Goal: Task Accomplishment & Management: Use online tool/utility

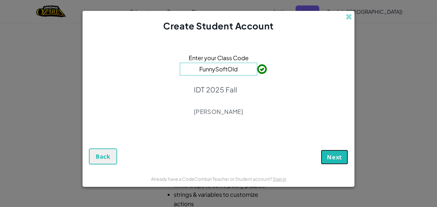
click at [343, 160] on button "Next" at bounding box center [334, 157] width 27 height 15
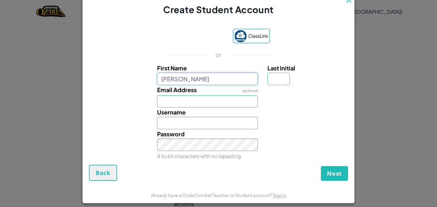
type input "[PERSON_NAME]"
click at [220, 125] on input "[PERSON_NAME]" at bounding box center [207, 123] width 101 height 12
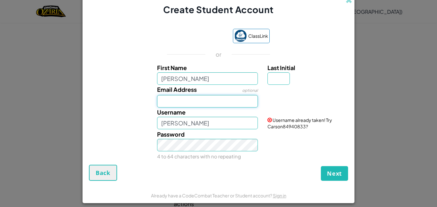
click at [220, 100] on input "Email Address" at bounding box center [207, 101] width 101 height 12
click at [216, 125] on input "[PERSON_NAME]" at bounding box center [207, 123] width 101 height 12
type input "C"
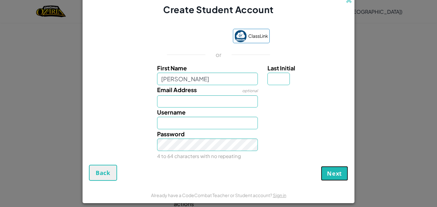
click at [338, 172] on span "Next" at bounding box center [334, 173] width 15 height 8
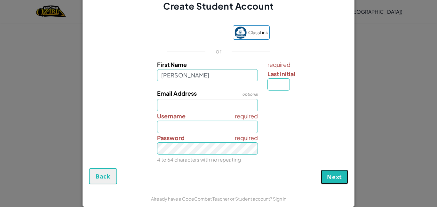
click at [331, 176] on span "Next" at bounding box center [334, 177] width 15 height 8
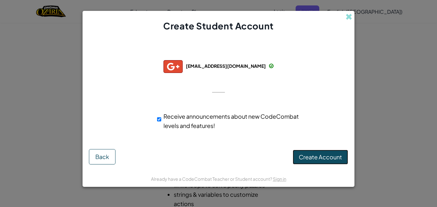
click at [327, 155] on span "Create Account" at bounding box center [320, 156] width 43 height 7
click at [315, 154] on button "Create Account" at bounding box center [319, 157] width 55 height 15
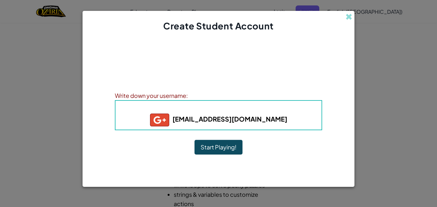
click at [223, 145] on button "Start Playing!" at bounding box center [218, 147] width 48 height 15
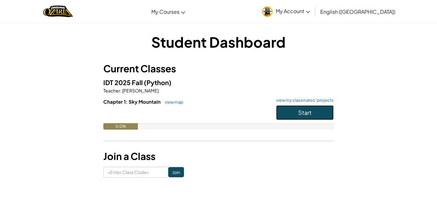
click at [311, 117] on button "Start" at bounding box center [305, 112] width 58 height 15
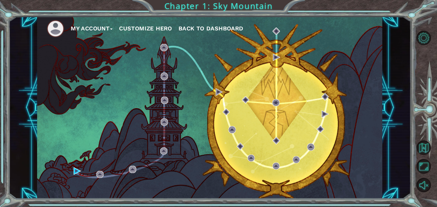
click at [158, 29] on button "Customize Hero" at bounding box center [145, 29] width 53 height 10
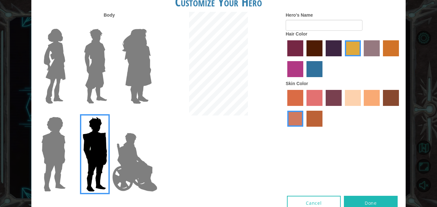
click at [48, 178] on img at bounding box center [53, 154] width 29 height 80
click at [68, 113] on input "Hero Steven" at bounding box center [68, 113] width 0 height 0
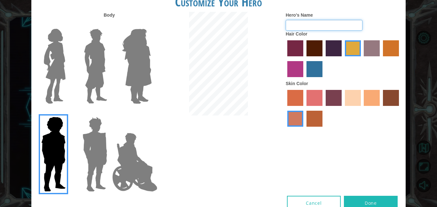
click at [319, 25] on input "Hero's Name" at bounding box center [323, 25] width 77 height 11
type input "landen"
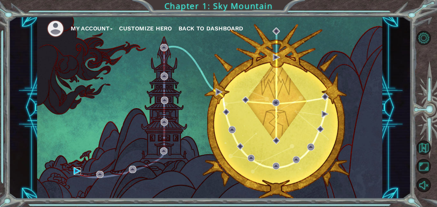
click at [79, 174] on img at bounding box center [77, 170] width 7 height 7
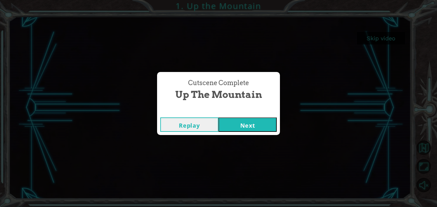
click at [230, 123] on button "Next" at bounding box center [247, 124] width 58 height 14
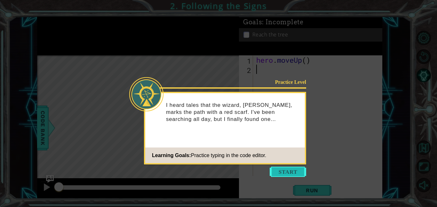
click at [291, 173] on button "Start" at bounding box center [287, 172] width 36 height 10
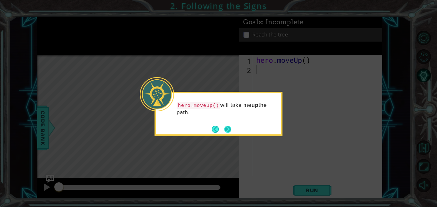
click at [230, 128] on button "Next" at bounding box center [227, 129] width 7 height 7
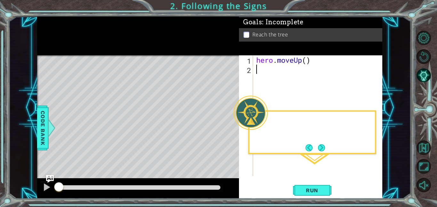
click at [230, 128] on div "Level Map" at bounding box center [184, 149] width 295 height 188
click at [307, 191] on span "Run" at bounding box center [311, 190] width 25 height 6
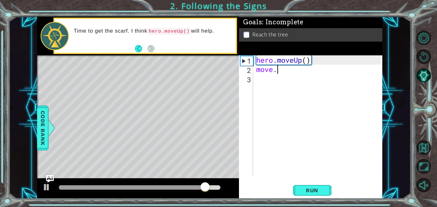
type textarea "m"
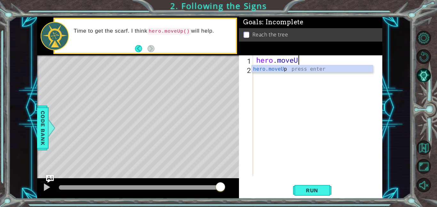
scroll to position [0, 2]
type textarea "hero.moveUp"
click at [268, 74] on div "hero . moveUp" at bounding box center [319, 124] width 129 height 139
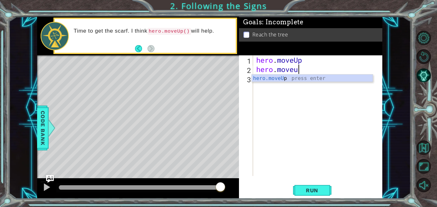
type textarea "hero.moveup"
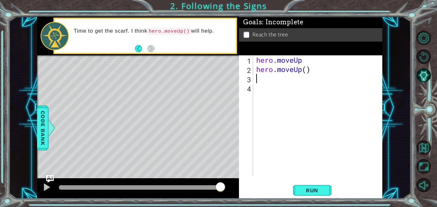
scroll to position [0, 0]
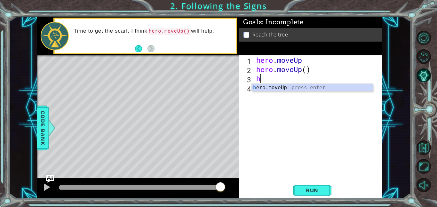
type textarea "he"
click at [298, 87] on div "he ro.moveUp press enter" at bounding box center [312, 95] width 121 height 23
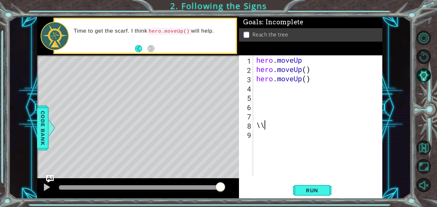
type textarea "\"
click at [329, 187] on button "Run" at bounding box center [312, 190] width 38 height 14
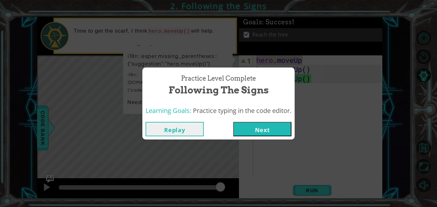
click at [263, 136] on button "Next" at bounding box center [262, 129] width 58 height 14
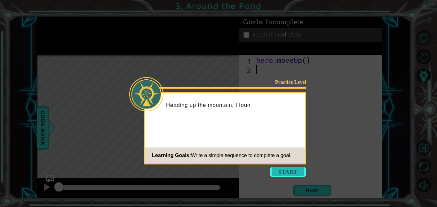
click at [292, 174] on button "Start" at bounding box center [287, 172] width 36 height 10
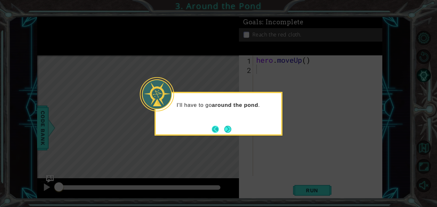
click at [223, 126] on button "Back" at bounding box center [218, 129] width 12 height 7
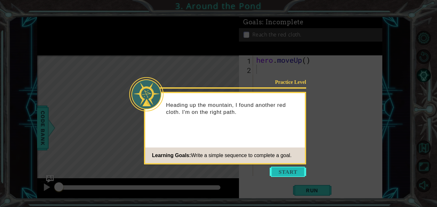
click at [282, 173] on button "Start" at bounding box center [287, 172] width 36 height 10
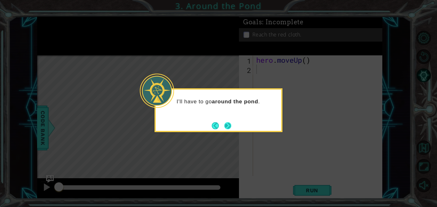
click at [230, 122] on button "Next" at bounding box center [227, 125] width 7 height 7
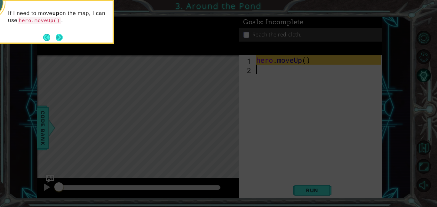
click at [59, 36] on button "Next" at bounding box center [59, 37] width 7 height 7
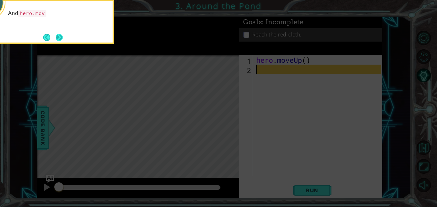
click at [59, 36] on button "Next" at bounding box center [59, 37] width 7 height 7
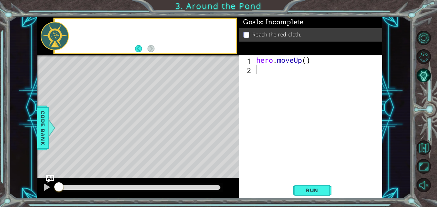
click at [59, 36] on div at bounding box center [55, 36] width 28 height 28
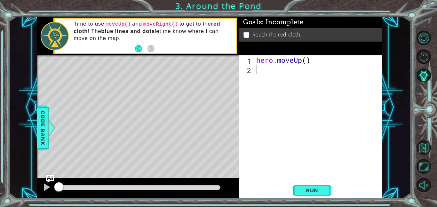
click at [272, 70] on div "hero . moveUp ( )" at bounding box center [319, 124] width 129 height 139
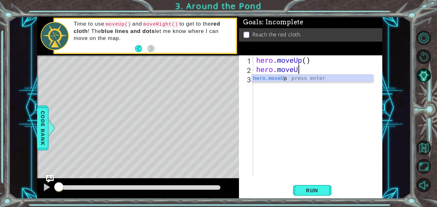
scroll to position [0, 2]
type textarea "hero.moveUp"
click at [271, 82] on div "hero . moveUp ( ) hero . moveUp" at bounding box center [319, 124] width 129 height 139
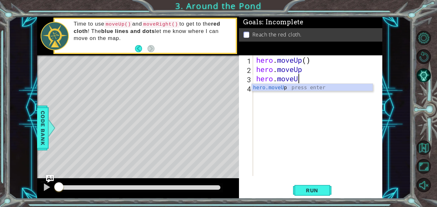
type textarea "hero.moveUp"
click at [269, 93] on div "hero . moveUp ( ) hero . moveUp hero . moveUp" at bounding box center [319, 124] width 129 height 139
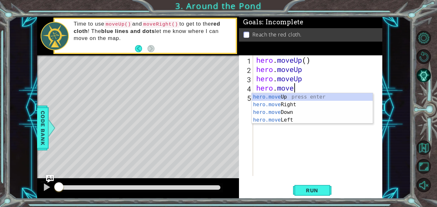
scroll to position [0, 1]
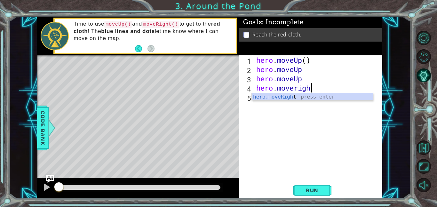
type textarea "hero.moveright"
click at [272, 105] on div "hero . moveUp ( ) hero . moveUp hero . moveUp hero . moveright" at bounding box center [319, 124] width 129 height 139
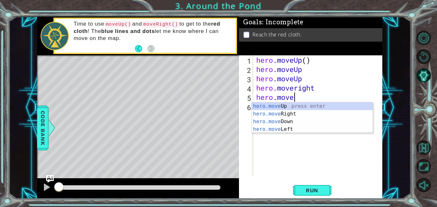
scroll to position [0, 2]
type textarea "hero.moveUp"
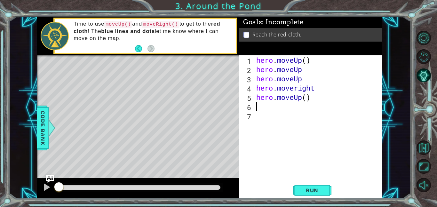
scroll to position [0, 0]
click at [316, 193] on span "Run" at bounding box center [311, 190] width 25 height 6
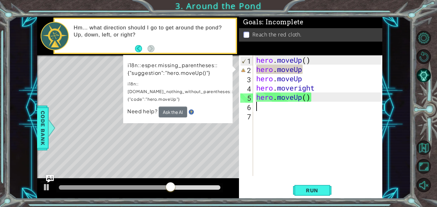
click at [191, 106] on div "Need help? Ask the AI" at bounding box center [177, 111] width 101 height 11
click at [209, 82] on p "i18n::esper.do_nothing_without_parentheses::{"code":"hero.moveUp"}" at bounding box center [180, 91] width 105 height 23
click at [309, 73] on div "hero . moveUp ( ) hero . moveUp hero . moveUp hero . moveright hero . moveUp ( )" at bounding box center [319, 124] width 129 height 139
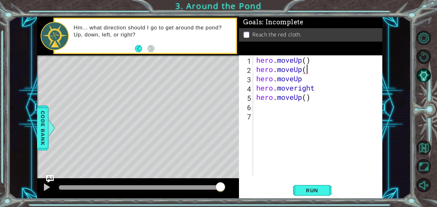
type textarea "hero.moveUp()"
click at [322, 189] on span "Run" at bounding box center [311, 190] width 25 height 6
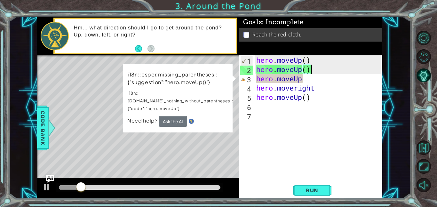
click at [306, 79] on div "hero . moveUp ( ) hero . moveUp ( ) hero . moveUp hero . moveright hero . moveU…" at bounding box center [319, 124] width 129 height 139
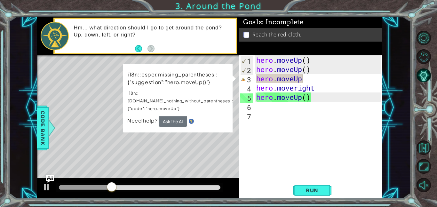
scroll to position [0, 2]
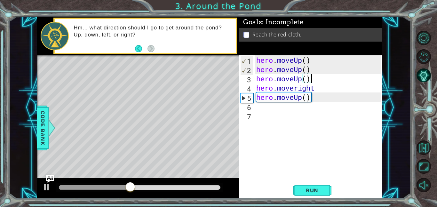
click at [319, 90] on div "hero . moveUp ( ) hero . moveUp ( ) hero . moveUp ( ) hero . moveright hero . m…" at bounding box center [319, 124] width 129 height 139
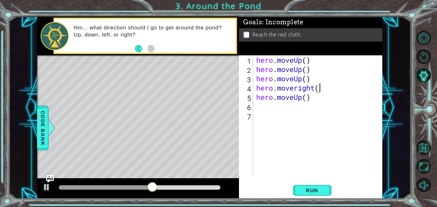
scroll to position [0, 3]
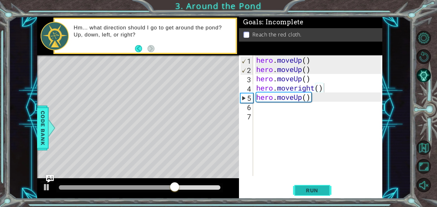
click at [308, 192] on span "Run" at bounding box center [311, 190] width 25 height 6
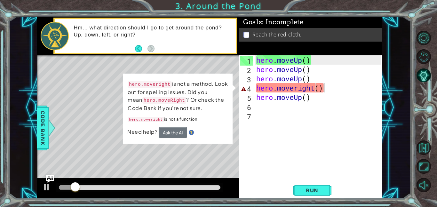
click at [325, 88] on div "hero . moveUp ( ) hero . moveUp ( ) hero . moveUp ( ) hero . moveright ( ) hero…" at bounding box center [319, 124] width 129 height 139
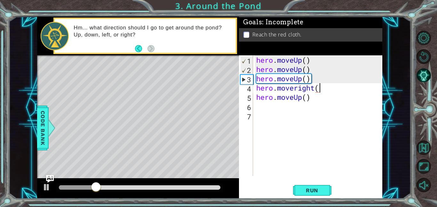
scroll to position [0, 2]
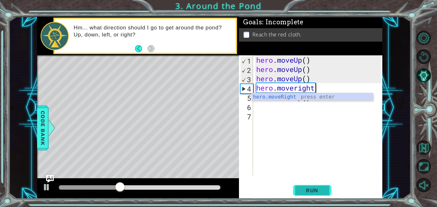
click at [316, 191] on span "Run" at bounding box center [311, 190] width 25 height 6
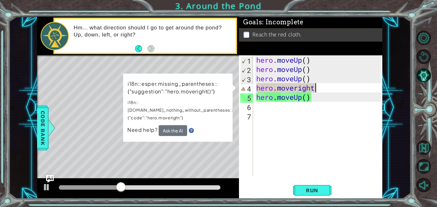
click at [316, 88] on div "hero . moveUp ( ) hero . moveUp ( ) hero . moveUp ( ) hero . moveright hero . m…" at bounding box center [319, 124] width 129 height 139
type textarea "hero."
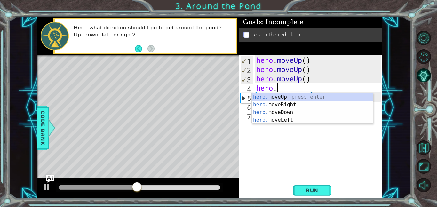
scroll to position [0, 1]
click at [304, 104] on div "hero. moveUp press enter hero. moveRight press enter hero. moveDown press enter…" at bounding box center [312, 116] width 121 height 46
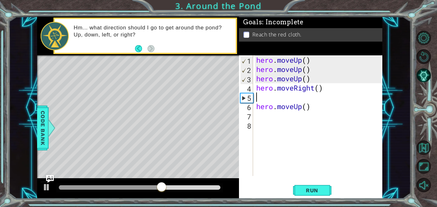
scroll to position [0, 0]
click at [323, 187] on span "Run" at bounding box center [311, 190] width 25 height 6
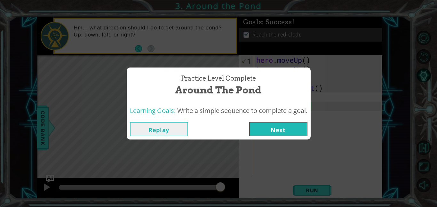
click at [302, 127] on button "Next" at bounding box center [278, 129] width 58 height 14
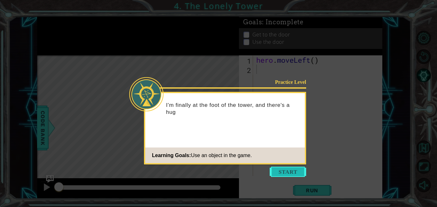
click at [291, 174] on button "Start" at bounding box center [287, 172] width 36 height 10
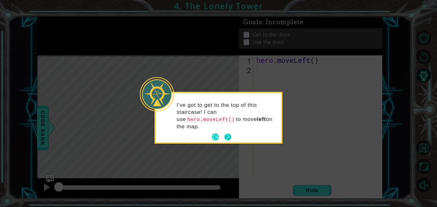
click at [224, 136] on button "Next" at bounding box center [227, 136] width 7 height 7
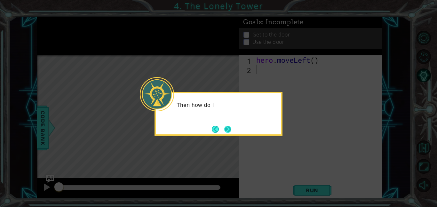
click at [229, 130] on button "Next" at bounding box center [227, 129] width 7 height 7
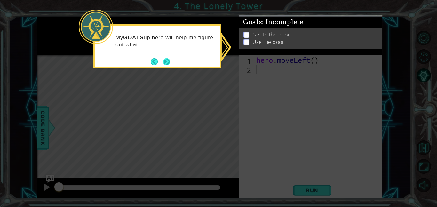
click at [170, 60] on button "Next" at bounding box center [166, 61] width 7 height 7
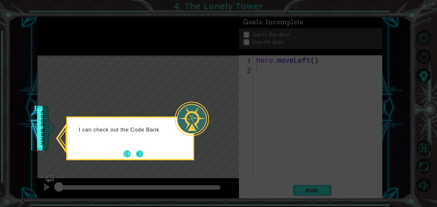
click at [143, 152] on button "Next" at bounding box center [139, 153] width 7 height 7
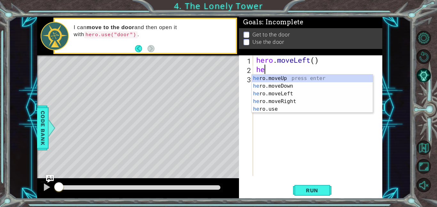
type textarea "hero"
click at [264, 95] on div "hero .moveUp press enter hero .moveDown press enter hero .moveLeft press enter …" at bounding box center [312, 101] width 121 height 54
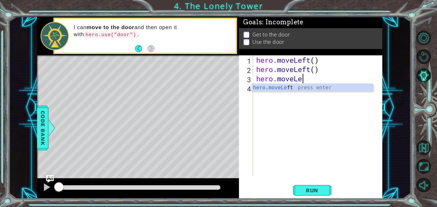
scroll to position [0, 2]
type textarea "hero.moveLeft()"
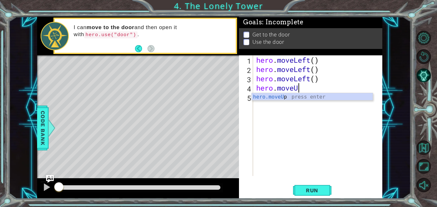
scroll to position [0, 2]
type textarea "hero.moveUp()"
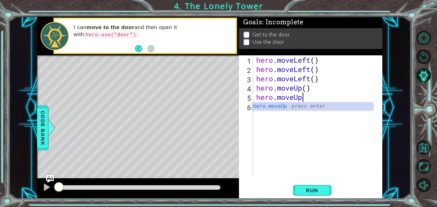
scroll to position [0, 2]
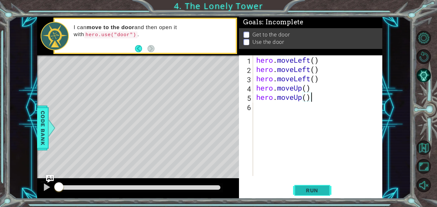
type textarea "hero.moveUp()"
click at [307, 190] on span "Run" at bounding box center [311, 190] width 25 height 6
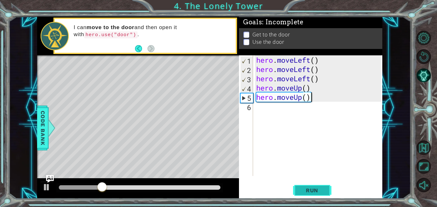
click at [312, 195] on button "Run" at bounding box center [312, 190] width 38 height 14
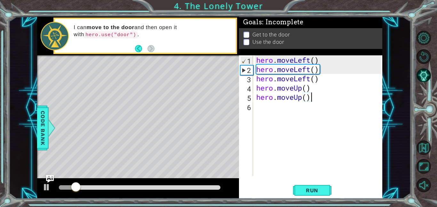
click at [267, 113] on div "hero . moveLeft ( ) hero . moveLeft ( ) hero . moveLeft ( ) hero . moveUp ( ) h…" at bounding box center [319, 124] width 129 height 139
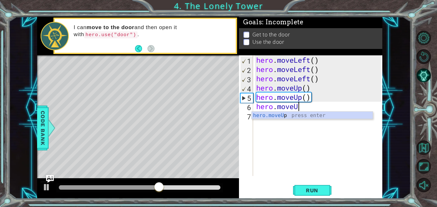
scroll to position [0, 2]
type textarea "hero.moveUp"
click at [406, 81] on div "1 ההההההההההההההההההההההההההההההההההההההההההההההההההההההההההההההההההההההההההההה…" at bounding box center [210, 108] width 402 height 182
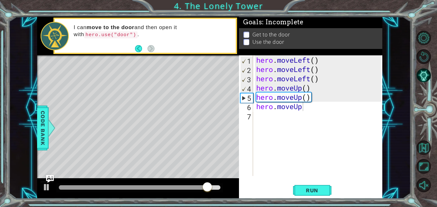
click at [269, 119] on div "hero . moveLeft ( ) hero . moveLeft ( ) hero . moveLeft ( ) hero . moveUp ( ) h…" at bounding box center [319, 124] width 129 height 139
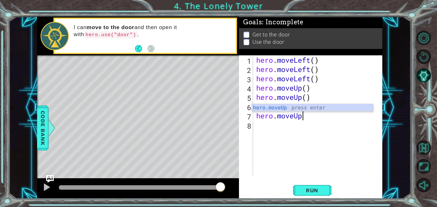
type textarea "hero.moveUp()"
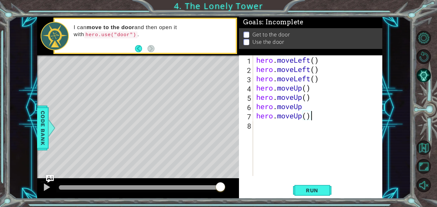
click at [273, 130] on div "hero . moveLeft ( ) hero . moveLeft ( ) hero . moveLeft ( ) hero . moveUp ( ) h…" at bounding box center [319, 124] width 129 height 139
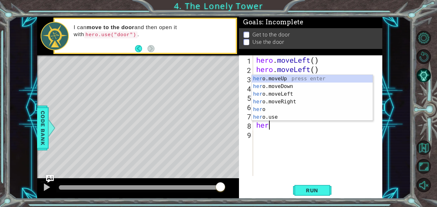
scroll to position [0, 0]
type textarea "h"
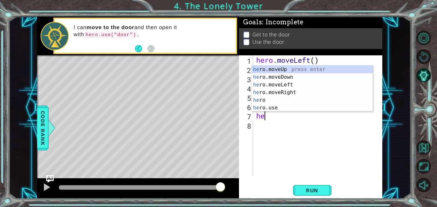
type textarea "h"
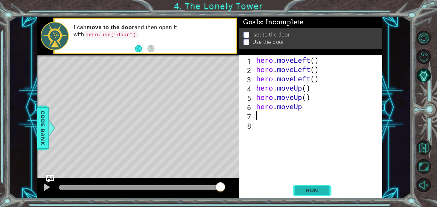
click at [311, 192] on span "Run" at bounding box center [311, 190] width 25 height 6
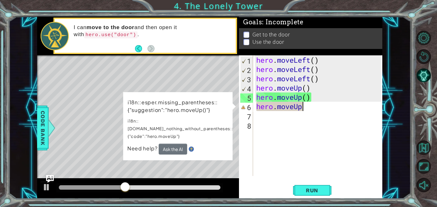
click at [305, 107] on div "hero . moveLeft ( ) hero . moveLeft ( ) hero . moveLeft ( ) hero . moveUp ( ) h…" at bounding box center [319, 124] width 129 height 139
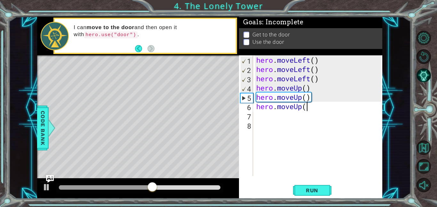
scroll to position [0, 2]
type textarea "hero.moveUp()"
click at [322, 193] on button "Run" at bounding box center [312, 190] width 38 height 14
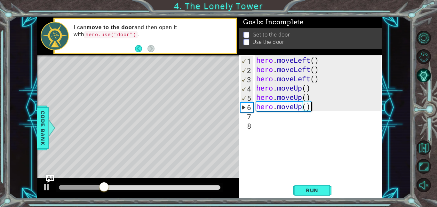
click at [278, 122] on div "hero . moveLeft ( ) hero . moveLeft ( ) hero . moveLeft ( ) hero . moveUp ( ) h…" at bounding box center [319, 124] width 129 height 139
click at [267, 116] on div "hero . moveLeft ( ) hero . moveLeft ( ) hero . moveLeft ( ) hero . moveUp ( ) h…" at bounding box center [319, 124] width 129 height 139
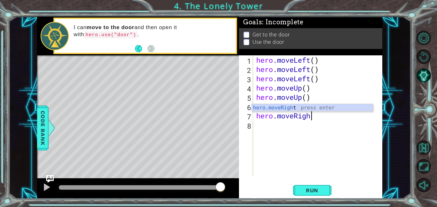
scroll to position [0, 2]
type textarea "hero.moveRight()"
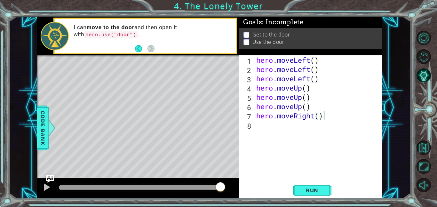
click at [264, 122] on div "hero . moveLeft ( ) hero . moveLeft ( ) hero . moveLeft ( ) hero . moveUp ( ) h…" at bounding box center [319, 124] width 129 height 139
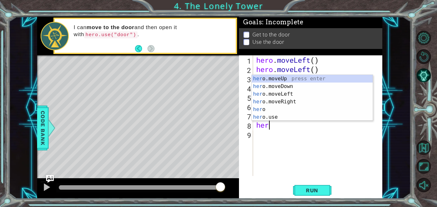
scroll to position [0, 0]
type textarea "hero."
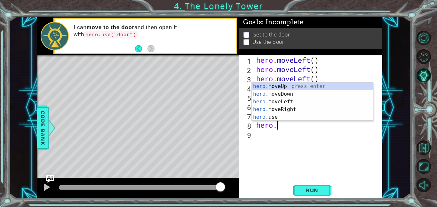
scroll to position [0, 1]
click at [282, 108] on div "hero. moveUp press enter hero. moveDown press enter hero. moveLeft press enter …" at bounding box center [312, 109] width 121 height 54
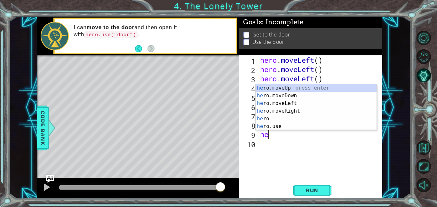
type textarea "hero"
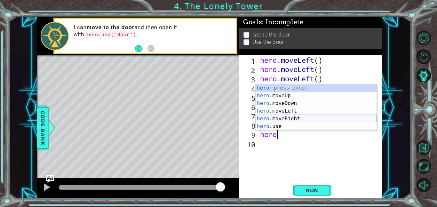
click at [298, 116] on div "hero press enter hero .moveUp press enter hero .moveDown press enter hero .move…" at bounding box center [315, 114] width 121 height 61
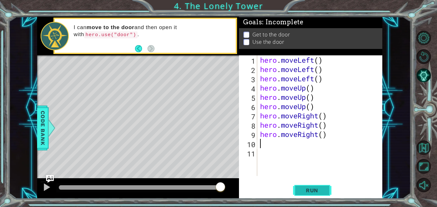
click at [323, 186] on button "Run" at bounding box center [312, 190] width 38 height 14
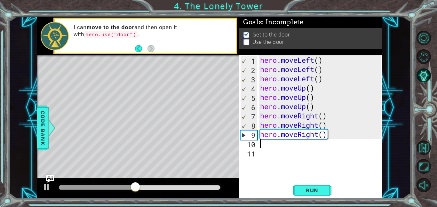
click at [273, 145] on div "hero . moveLeft ( ) hero . moveLeft ( ) hero . moveLeft ( ) hero . moveUp ( ) h…" at bounding box center [321, 124] width 125 height 139
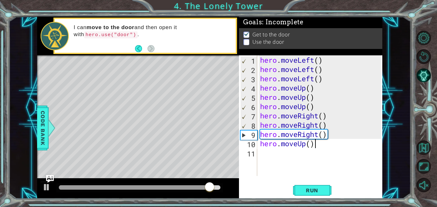
scroll to position [0, 2]
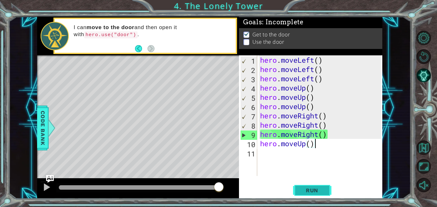
click at [304, 192] on span "Run" at bounding box center [311, 190] width 25 height 6
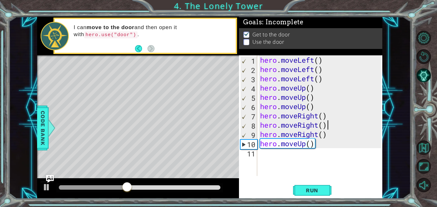
click at [326, 128] on div "hero . moveLeft ( ) hero . moveLeft ( ) hero . moveLeft ( ) hero . moveUp ( ) h…" at bounding box center [321, 124] width 125 height 139
click at [325, 139] on div "hero . moveLeft ( ) hero . moveLeft ( ) hero . moveLeft ( ) hero . moveUp ( ) h…" at bounding box center [321, 124] width 125 height 139
click at [325, 141] on div "hero . moveLeft ( ) hero . moveLeft ( ) hero . moveLeft ( ) hero . moveUp ( ) h…" at bounding box center [321, 124] width 125 height 139
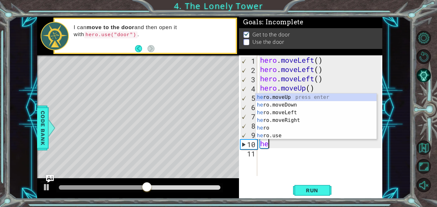
scroll to position [0, 0]
type textarea "h"
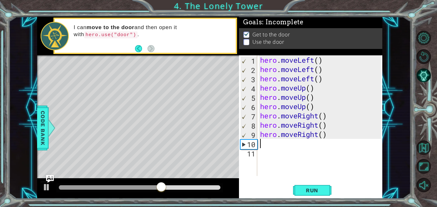
click at [326, 136] on div "hero . moveLeft ( ) hero . moveLeft ( ) hero . moveLeft ( ) hero . moveUp ( ) h…" at bounding box center [321, 124] width 125 height 139
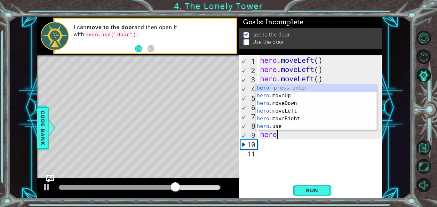
type textarea "h"
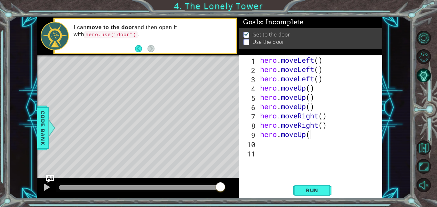
scroll to position [0, 2]
type textarea "hero.moveUp()"
click at [320, 186] on button "Run" at bounding box center [312, 190] width 38 height 14
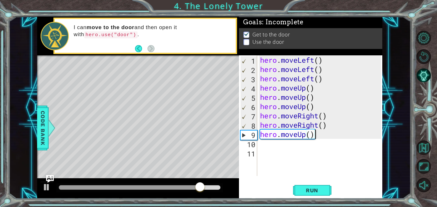
click at [318, 135] on div "hero . moveLeft ( ) hero . moveLeft ( ) hero . moveLeft ( ) hero . moveUp ( ) h…" at bounding box center [321, 124] width 125 height 139
click at [318, 139] on div "hero . moveLeft ( ) hero . moveLeft ( ) hero . moveLeft ( ) hero . moveUp ( ) h…" at bounding box center [321, 124] width 125 height 139
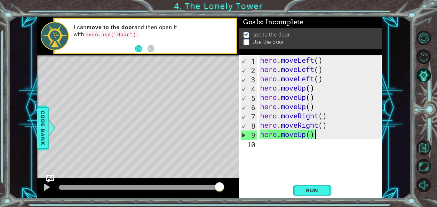
click at [319, 136] on div "hero . moveLeft ( ) hero . moveLeft ( ) hero . moveLeft ( ) hero . moveUp ( ) h…" at bounding box center [321, 124] width 125 height 139
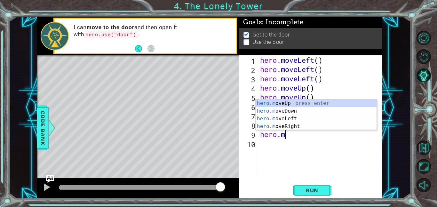
type textarea "h"
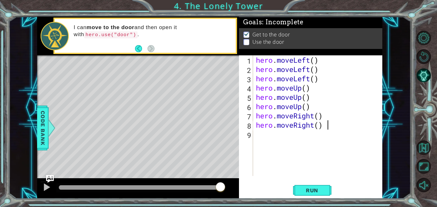
type textarea "hero.moveRight()"
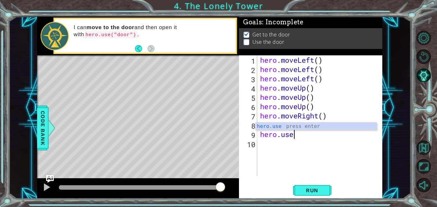
scroll to position [0, 1]
click at [306, 126] on div "hero.use press enter" at bounding box center [315, 133] width 121 height 23
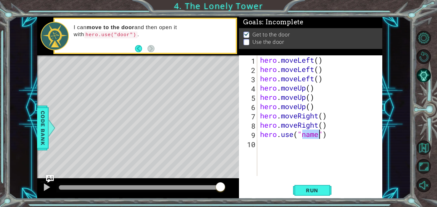
click at [320, 136] on div "hero . moveLeft ( ) hero . moveLeft ( ) hero . moveLeft ( ) hero . moveUp ( ) h…" at bounding box center [320, 115] width 122 height 120
click at [326, 190] on button "Run" at bounding box center [312, 190] width 38 height 14
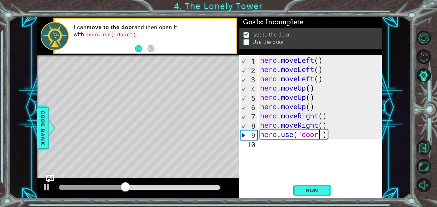
click at [327, 135] on div "hero . moveLeft ( ) hero . moveLeft ( ) hero . moveLeft ( ) hero . moveUp ( ) h…" at bounding box center [321, 124] width 125 height 139
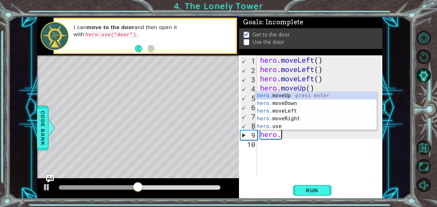
scroll to position [0, 0]
type textarea "h"
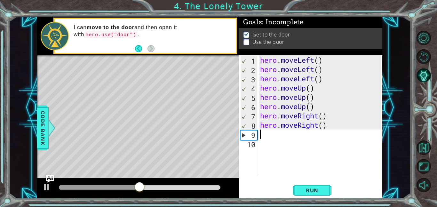
type textarea "hero.moveRight()"
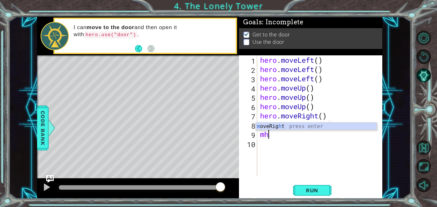
type textarea "m"
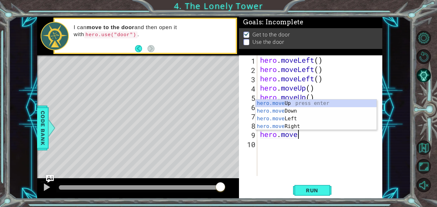
scroll to position [0, 2]
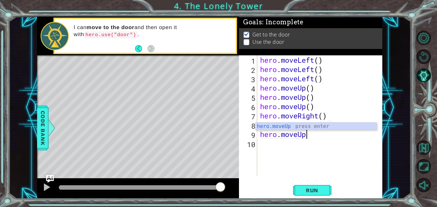
type textarea "hero.moveUp()"
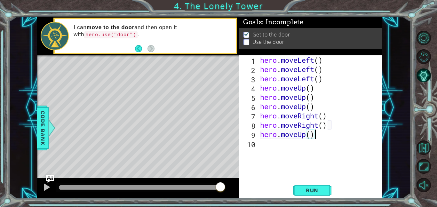
click at [276, 142] on div "hero . moveLeft ( ) hero . moveLeft ( ) hero . moveLeft ( ) hero . moveUp ( ) h…" at bounding box center [321, 124] width 125 height 139
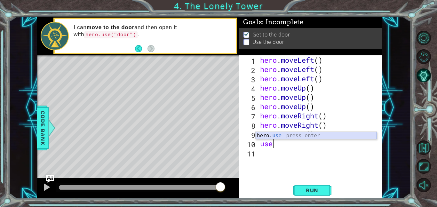
click at [294, 135] on div "hero. use press enter" at bounding box center [315, 143] width 121 height 23
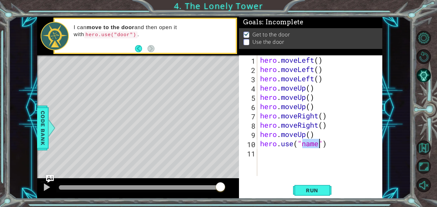
click at [315, 142] on div "hero . moveLeft ( ) hero . moveLeft ( ) hero . moveLeft ( ) hero . moveUp ( ) h…" at bounding box center [320, 115] width 122 height 120
click at [318, 143] on div "hero . moveLeft ( ) hero . moveLeft ( ) hero . moveLeft ( ) hero . moveUp ( ) h…" at bounding box center [321, 124] width 125 height 139
click at [312, 186] on button "Run" at bounding box center [312, 190] width 38 height 14
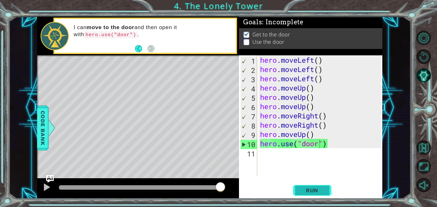
click at [320, 187] on span "Run" at bounding box center [311, 190] width 25 height 6
click at [329, 145] on div "hero . moveLeft ( ) hero . moveLeft ( ) hero . moveLeft ( ) hero . moveUp ( ) h…" at bounding box center [321, 124] width 125 height 139
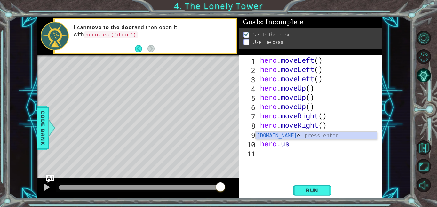
scroll to position [0, 0]
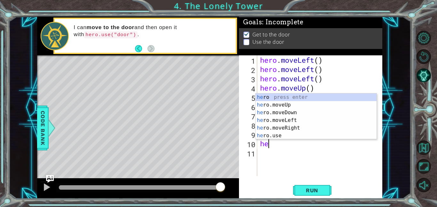
type textarea "h"
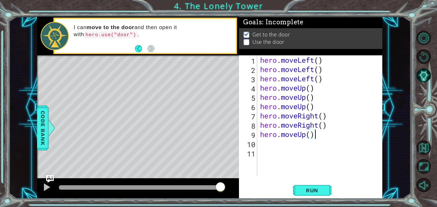
click at [321, 136] on div "hero . moveLeft ( ) hero . moveLeft ( ) hero . moveLeft ( ) hero . moveUp ( ) h…" at bounding box center [321, 124] width 125 height 139
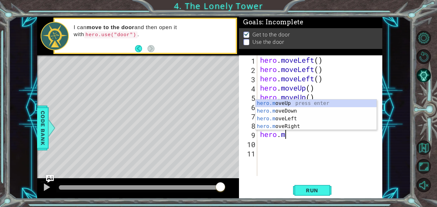
type textarea "h"
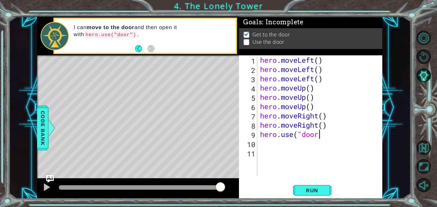
scroll to position [0, 3]
click at [316, 187] on span "Run" at bounding box center [311, 190] width 25 height 6
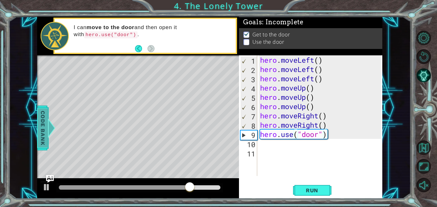
click at [44, 131] on span "Code Bank" at bounding box center [42, 127] width 10 height 39
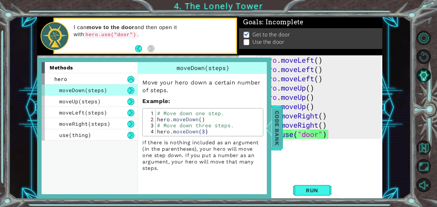
click at [280, 126] on span "Code Bank" at bounding box center [277, 127] width 10 height 39
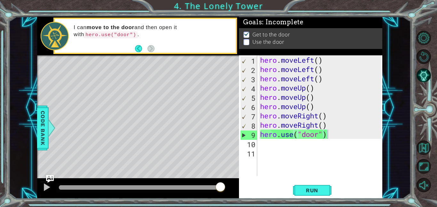
click at [329, 135] on div "hero . moveLeft ( ) hero . moveLeft ( ) hero . moveLeft ( ) hero . moveUp ( ) h…" at bounding box center [321, 124] width 125 height 139
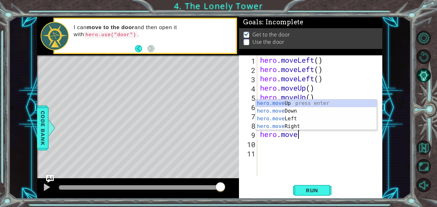
scroll to position [0, 2]
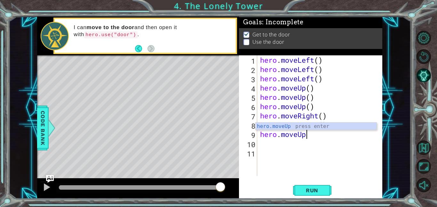
type textarea "hero.moveUp()"
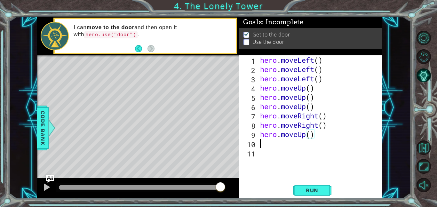
click at [294, 142] on div "hero . moveLeft ( ) hero . moveLeft ( ) hero . moveLeft ( ) hero . moveUp ( ) h…" at bounding box center [321, 124] width 125 height 139
click at [308, 189] on span "Run" at bounding box center [311, 190] width 25 height 6
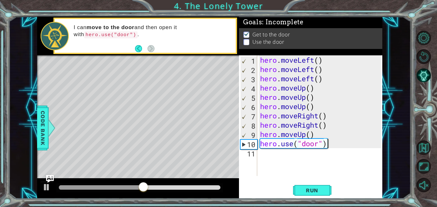
click at [330, 145] on div "hero . moveLeft ( ) hero . moveLeft ( ) hero . moveLeft ( ) hero . moveUp ( ) h…" at bounding box center [321, 124] width 125 height 139
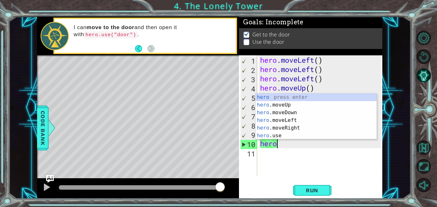
scroll to position [0, 1]
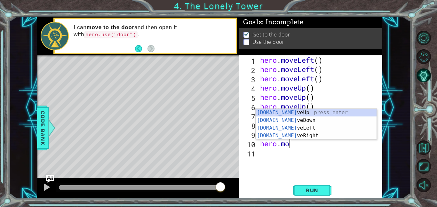
type textarea "hero.move"
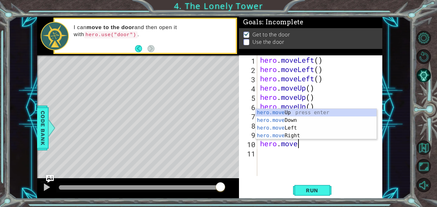
scroll to position [0, 1]
click at [307, 123] on div "hero.move Up press enter hero.move Down press enter hero.move Left press enter …" at bounding box center [315, 132] width 121 height 46
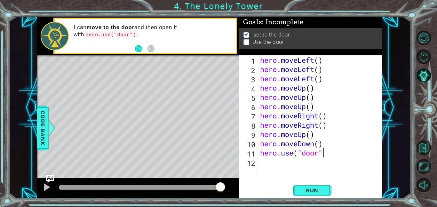
scroll to position [0, 3]
type textarea "hero.use("door")"
click at [306, 189] on span "Run" at bounding box center [311, 190] width 25 height 6
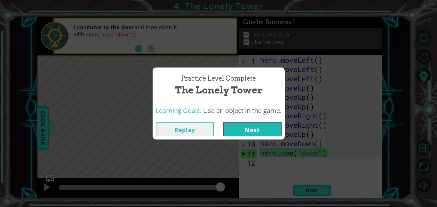
click at [260, 130] on button "Next" at bounding box center [252, 129] width 58 height 14
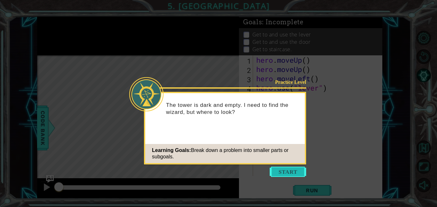
click at [284, 173] on button "Start" at bounding box center [287, 172] width 36 height 10
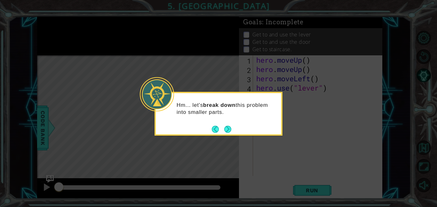
click at [231, 129] on div "Hm... let's break down this problem into smaller parts." at bounding box center [218, 114] width 128 height 44
click at [231, 129] on button "Next" at bounding box center [227, 129] width 7 height 7
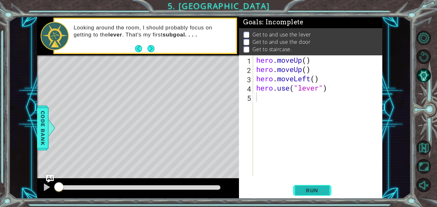
click at [305, 186] on button "Run" at bounding box center [312, 190] width 38 height 14
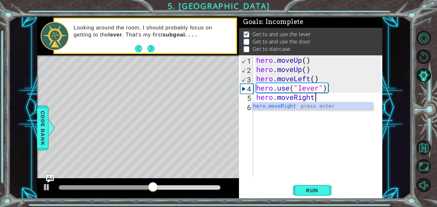
scroll to position [0, 3]
type textarea "hero.moveRight()"
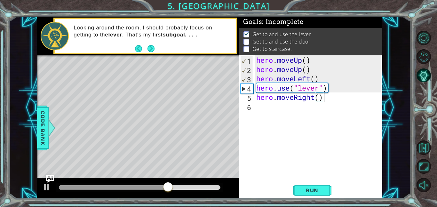
click at [275, 108] on div "hero . moveUp ( ) hero . moveUp ( ) hero . moveLeft ( ) hero . use ( "lever" ) …" at bounding box center [319, 124] width 129 height 139
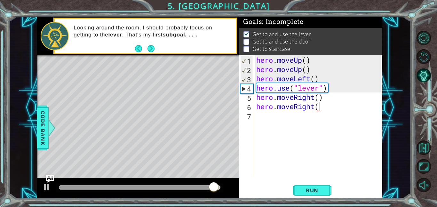
type textarea "hero.moveRight()"
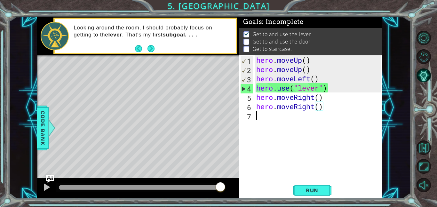
click at [291, 116] on div "hero . moveUp ( ) hero . moveUp ( ) hero . moveLeft ( ) hero . use ( "lever" ) …" at bounding box center [319, 124] width 129 height 139
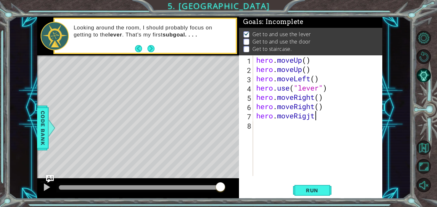
scroll to position [0, 2]
type textarea "hero.moveRig"
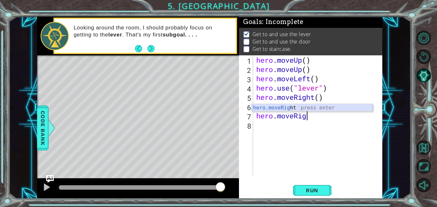
click at [294, 110] on div "hero.moveRig ht press enter" at bounding box center [312, 115] width 121 height 23
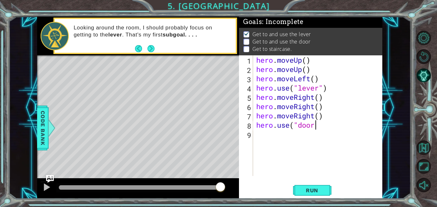
scroll to position [0, 3]
type textarea "hero.use("door")"
click at [312, 186] on button "Run" at bounding box center [312, 190] width 38 height 14
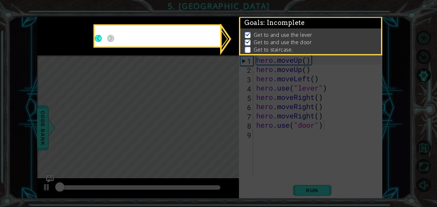
scroll to position [0, 0]
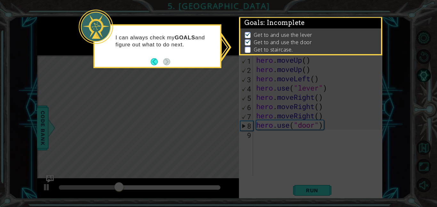
click at [240, 76] on icon at bounding box center [218, 103] width 437 height 207
click at [215, 76] on icon at bounding box center [218, 103] width 437 height 207
click at [156, 64] on button "Back" at bounding box center [157, 61] width 12 height 7
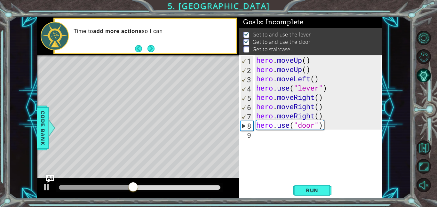
click at [263, 138] on div "hero . moveUp ( ) hero . moveUp ( ) hero . moveLeft ( ) hero . use ( "lever" ) …" at bounding box center [319, 124] width 129 height 139
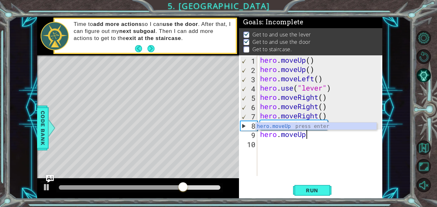
scroll to position [0, 2]
type textarea "hero.moveUp()"
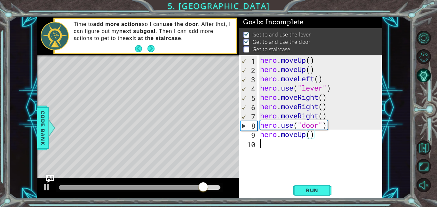
click at [270, 143] on div "hero . moveUp ( ) hero . moveUp ( ) hero . moveLeft ( ) hero . use ( "lever" ) …" at bounding box center [321, 124] width 125 height 139
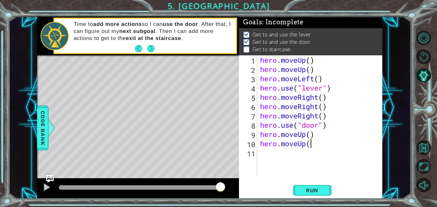
type textarea "hero.moveUp()"
click at [269, 154] on div "hero . moveUp ( ) hero . moveUp ( ) hero . moveLeft ( ) hero . use ( "lever" ) …" at bounding box center [321, 124] width 125 height 139
type textarea "hero.moveLeft()"
click at [275, 164] on div "hero . moveUp ( ) hero . moveUp ( ) hero . moveLeft ( ) hero . use ( "lever" ) …" at bounding box center [321, 124] width 125 height 139
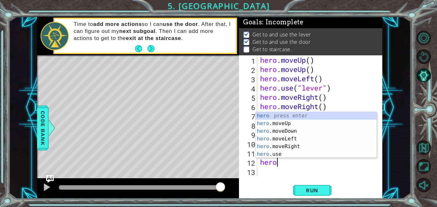
scroll to position [0, 0]
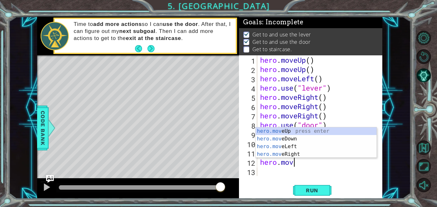
type textarea "hero.move"
click at [285, 145] on div "hero.move Up press enter hero.move Down press enter hero.move Left press enter …" at bounding box center [315, 150] width 121 height 46
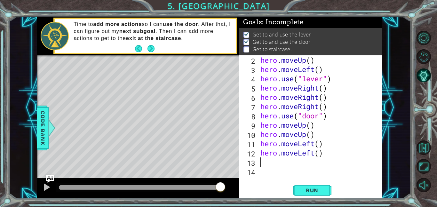
scroll to position [9, 0]
click at [316, 190] on span "Run" at bounding box center [311, 190] width 25 height 6
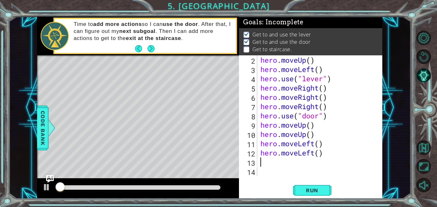
scroll to position [0, 0]
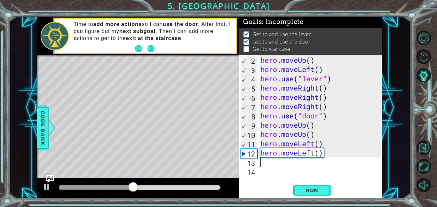
click at [300, 165] on div "hero . moveUp ( ) hero . moveLeft ( ) hero . use ( "lever" ) hero . moveRight (…" at bounding box center [321, 124] width 125 height 139
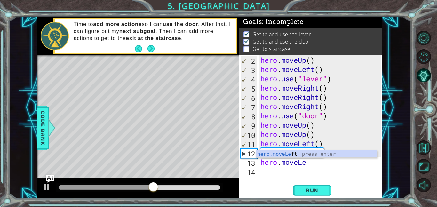
scroll to position [0, 2]
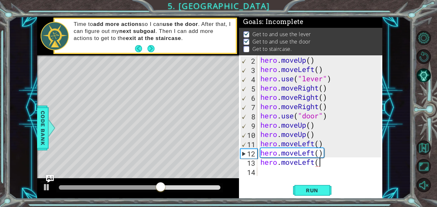
type textarea "hero.moveLeft()"
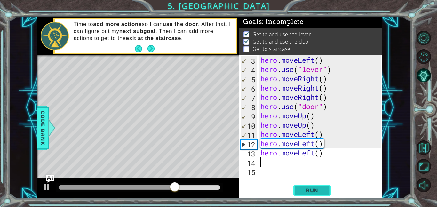
click at [306, 186] on button "Run" at bounding box center [312, 190] width 38 height 14
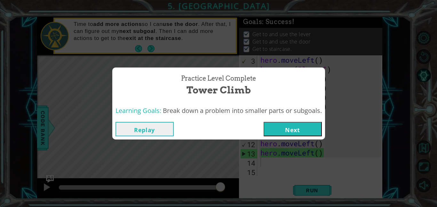
click at [297, 127] on button "Next" at bounding box center [292, 129] width 58 height 14
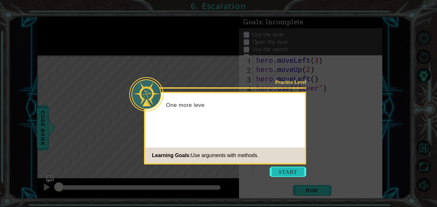
click at [298, 170] on button "Start" at bounding box center [287, 172] width 36 height 10
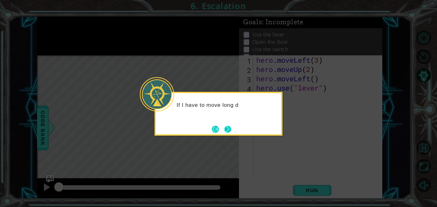
click at [225, 126] on button "Next" at bounding box center [227, 129] width 7 height 7
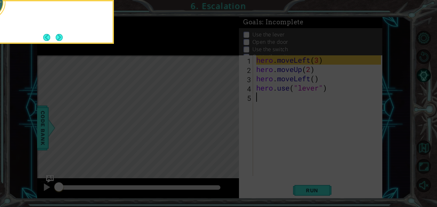
click at [225, 126] on icon at bounding box center [218, 31] width 437 height 352
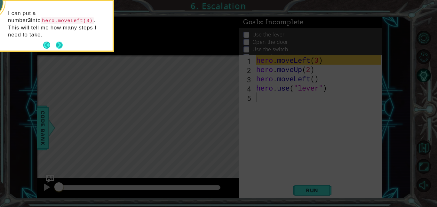
click at [57, 42] on button "Next" at bounding box center [59, 45] width 7 height 7
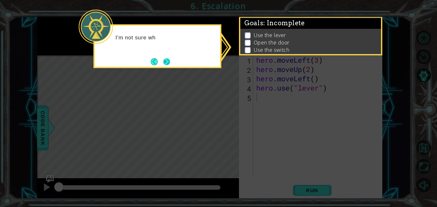
click at [169, 64] on button "Next" at bounding box center [166, 61] width 7 height 7
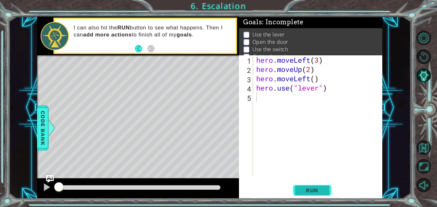
click at [314, 189] on span "Run" at bounding box center [311, 190] width 25 height 6
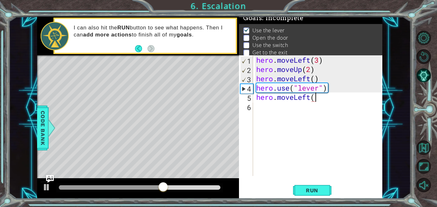
scroll to position [0, 3]
type textarea "hero.moveLeft(1)"
click at [318, 185] on button "Run" at bounding box center [312, 190] width 38 height 14
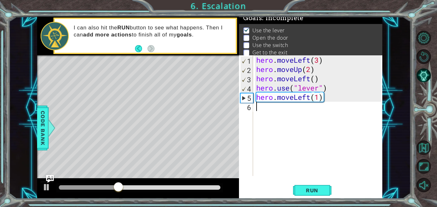
click at [280, 112] on div "hero . moveLeft ( 3 ) hero . moveUp ( 2 ) hero . moveLeft ( ) hero . use ( "lev…" at bounding box center [319, 124] width 129 height 139
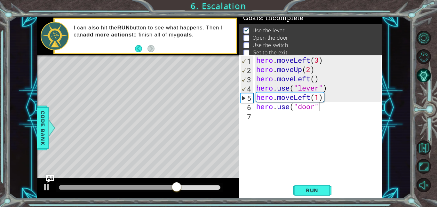
type textarea "hero.use("door")"
click at [278, 118] on div "hero . moveLeft ( 3 ) hero . moveUp ( 2 ) hero . moveLeft ( ) hero . use ( "lev…" at bounding box center [319, 124] width 129 height 139
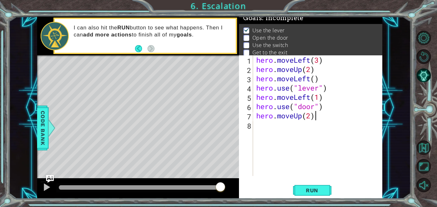
scroll to position [0, 2]
type textarea "hero.moveUp(2)"
click at [305, 190] on span "Run" at bounding box center [311, 190] width 25 height 6
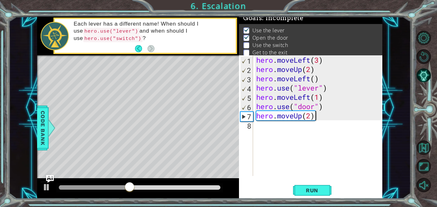
click at [292, 133] on div "hero . moveLeft ( 3 ) hero . moveUp ( 2 ) hero . moveLeft ( ) hero . use ( "lev…" at bounding box center [319, 124] width 129 height 139
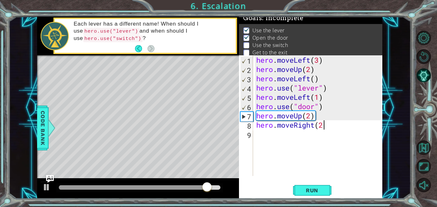
type textarea "hero.moveRight(2)"
click at [289, 133] on div "hero . moveLeft ( 3 ) hero . moveUp ( 2 ) hero . moveLeft ( ) hero . use ( "lev…" at bounding box center [319, 124] width 129 height 139
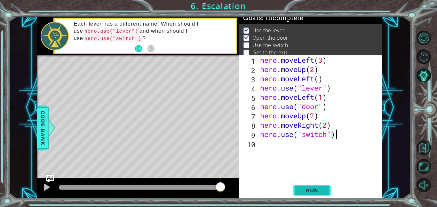
type textarea "hero.use("switch")"
click at [317, 190] on span "Run" at bounding box center [311, 190] width 25 height 6
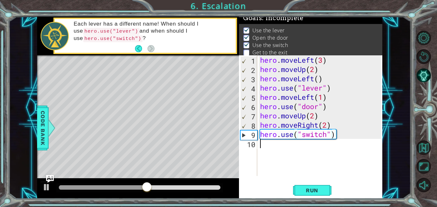
click at [275, 148] on div "hero . moveLeft ( 3 ) hero . moveUp ( 2 ) hero . moveLeft ( ) hero . use ( "lev…" at bounding box center [321, 124] width 125 height 139
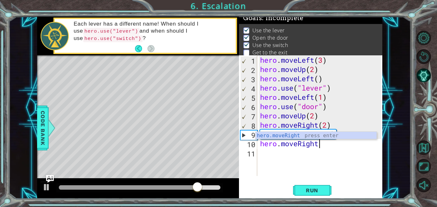
scroll to position [0, 3]
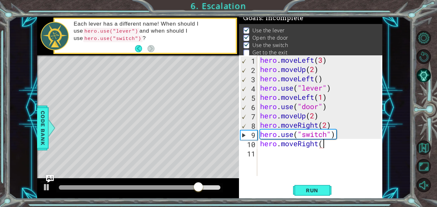
type textarea "hero.moveRight()"
click at [307, 194] on button "Run" at bounding box center [312, 190] width 38 height 14
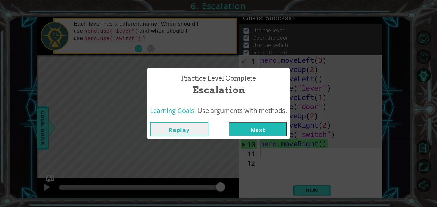
click at [269, 130] on button "Next" at bounding box center [258, 129] width 58 height 14
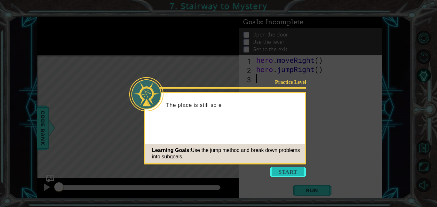
click at [291, 172] on button "Start" at bounding box center [287, 172] width 36 height 10
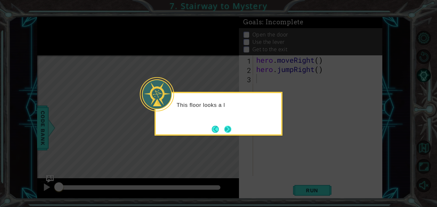
click at [227, 126] on button "Next" at bounding box center [227, 129] width 7 height 7
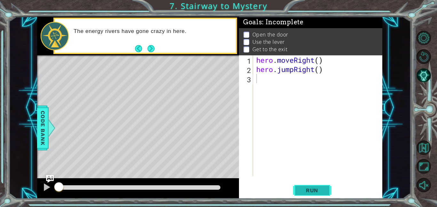
click at [315, 190] on span "Run" at bounding box center [311, 190] width 25 height 6
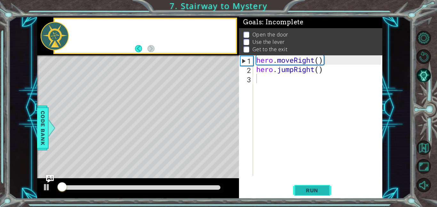
click at [313, 190] on span "Run" at bounding box center [311, 190] width 25 height 6
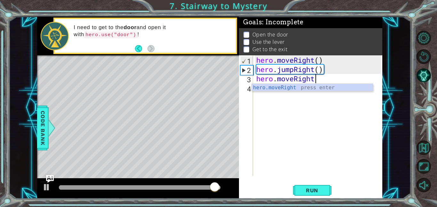
scroll to position [0, 3]
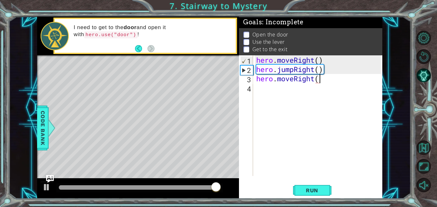
type textarea "hero.moveRight()"
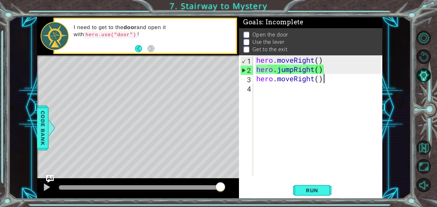
click at [260, 91] on div "hero . moveRight ( ) hero . jumpRight ( ) hero . moveRight ( )" at bounding box center [319, 124] width 129 height 139
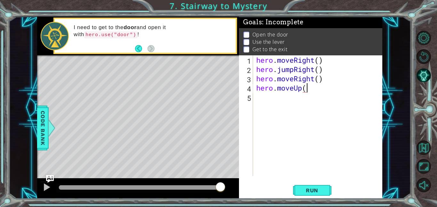
scroll to position [0, 2]
type textarea "hero.moveUp()"
click at [267, 101] on div "hero . moveRight ( ) hero . jumpRight ( ) hero . moveRight ( ) hero . moveUp ( )" at bounding box center [319, 124] width 129 height 139
type textarea "hero.use("door")"
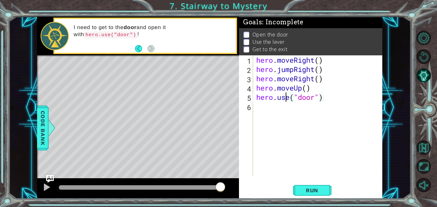
click at [286, 99] on div "hero . moveRight ( ) hero . jumpRight ( ) hero . moveRight ( ) hero . moveUp ( …" at bounding box center [319, 124] width 129 height 139
click at [285, 103] on div "hero . moveRight ( ) hero . jumpRight ( ) hero . moveRight ( ) hero . moveUp ( …" at bounding box center [319, 124] width 129 height 139
click at [322, 186] on button "Run" at bounding box center [312, 190] width 38 height 14
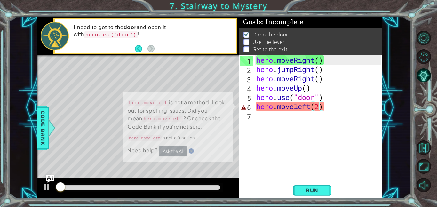
scroll to position [0, 0]
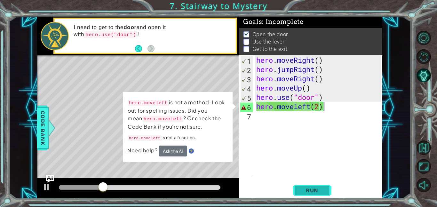
click at [318, 191] on span "Run" at bounding box center [311, 190] width 25 height 6
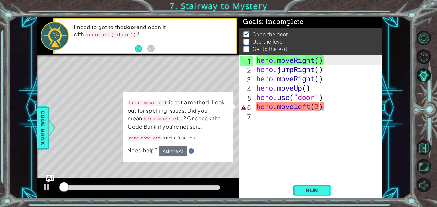
click at [324, 107] on div "hero . moveRight ( ) hero . jumpRight ( ) hero . moveRight ( ) hero . moveUp ( …" at bounding box center [319, 124] width 129 height 139
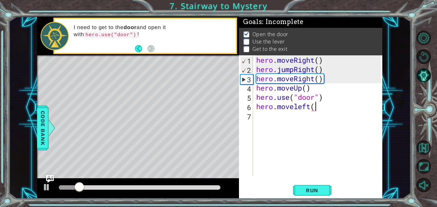
scroll to position [0, 3]
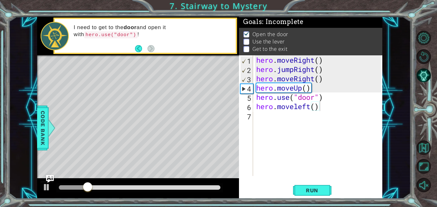
click at [331, 188] on div "Run" at bounding box center [311, 190] width 143 height 14
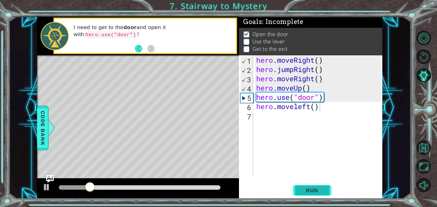
click at [325, 188] on button "Run" at bounding box center [312, 190] width 38 height 14
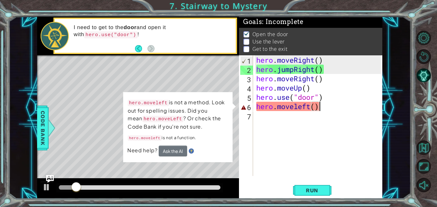
click at [324, 109] on div "hero . moveRight ( ) hero . jumpRight ( ) hero . moveRight ( ) hero . moveUp ( …" at bounding box center [319, 124] width 129 height 139
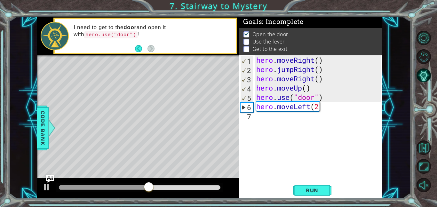
type textarea "hero.moveLeft(2)"
click at [329, 187] on button "Run" at bounding box center [312, 190] width 38 height 14
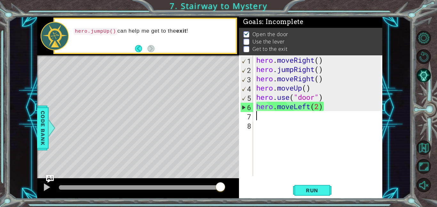
click at [337, 109] on div "hero . moveRight ( ) hero . jumpRight ( ) hero . moveRight ( ) hero . moveUp ( …" at bounding box center [319, 124] width 129 height 139
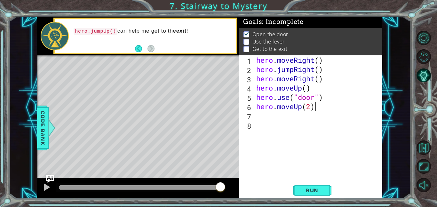
scroll to position [0, 2]
type textarea "hero.moveUp(2)"
click at [323, 190] on span "Run" at bounding box center [311, 190] width 25 height 6
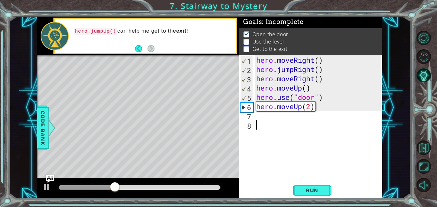
click at [276, 121] on div "hero . moveRight ( ) hero . jumpRight ( ) hero . moveRight ( ) hero . moveUp ( …" at bounding box center [319, 124] width 129 height 139
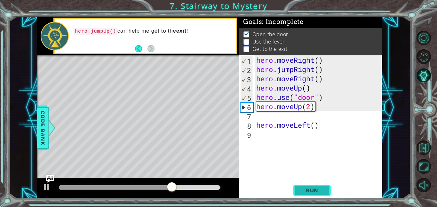
click at [315, 191] on span "Run" at bounding box center [311, 190] width 25 height 6
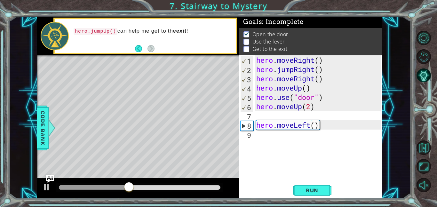
click at [330, 126] on div "hero . moveRight ( ) hero . jumpRight ( ) hero . moveRight ( ) hero . moveUp ( …" at bounding box center [319, 124] width 129 height 139
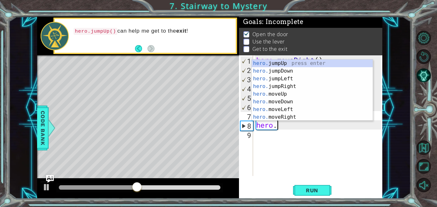
scroll to position [0, 0]
type textarea "h"
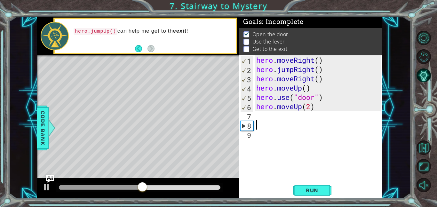
click at [298, 115] on div "hero . moveRight ( ) hero . jumpRight ( ) hero . moveRight ( ) hero . moveUp ( …" at bounding box center [319, 124] width 129 height 139
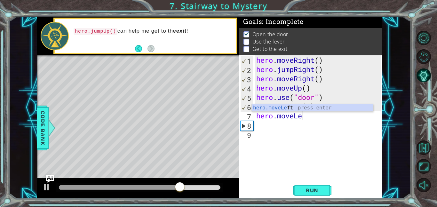
scroll to position [0, 2]
type textarea "hero.moveLeft()"
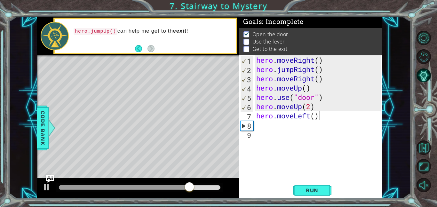
scroll to position [0, 3]
click at [293, 126] on div "hero . moveRight ( ) hero . jumpRight ( ) hero . moveRight ( ) hero . moveUp ( …" at bounding box center [319, 124] width 129 height 139
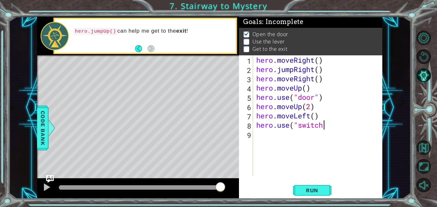
scroll to position [0, 3]
type textarea "hero.use("switch")"
click at [312, 191] on span "Run" at bounding box center [311, 190] width 25 height 6
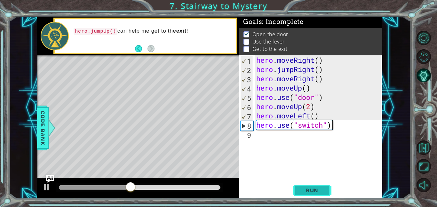
click at [314, 190] on span "Run" at bounding box center [311, 190] width 25 height 6
click at [305, 184] on button "Run" at bounding box center [312, 190] width 38 height 14
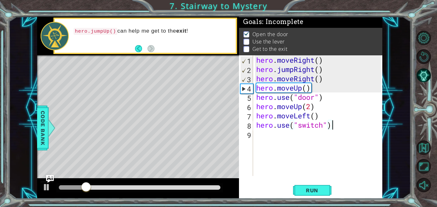
click at [331, 132] on div "hero . moveRight ( ) hero . jumpRight ( ) hero . moveRight ( ) hero . moveUp ( …" at bounding box center [319, 124] width 129 height 139
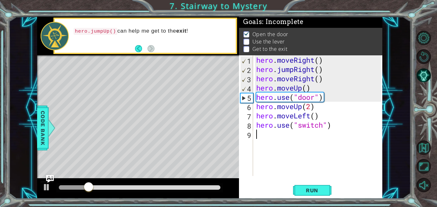
click at [334, 128] on div "hero . moveRight ( ) hero . jumpRight ( ) hero . moveRight ( ) hero . moveUp ( …" at bounding box center [319, 124] width 129 height 139
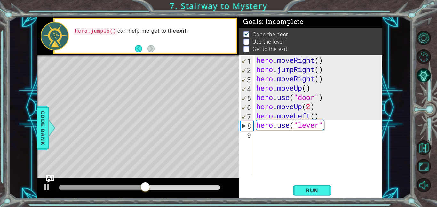
scroll to position [0, 3]
type textarea "hero.use("lever")"
click at [319, 187] on span "Run" at bounding box center [311, 190] width 25 height 6
click at [285, 137] on div "hero . moveRight ( ) hero . jumpRight ( ) hero . moveRight ( ) hero . moveUp ( …" at bounding box center [319, 124] width 129 height 139
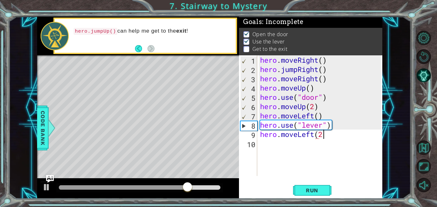
scroll to position [0, 3]
type textarea "hero.moveLeft(2)"
click at [280, 141] on div "hero . moveRight ( ) hero . jumpRight ( ) hero . moveRight ( ) hero . moveUp ( …" at bounding box center [321, 124] width 125 height 139
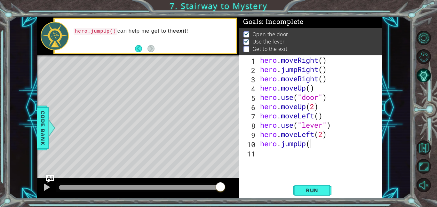
scroll to position [0, 2]
type textarea "hero.jumpUp()"
click at [306, 186] on button "Run" at bounding box center [312, 190] width 38 height 14
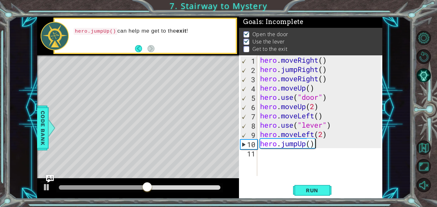
click at [280, 155] on div "hero . moveRight ( ) hero . jumpRight ( ) hero . moveRight ( ) hero . moveUp ( …" at bounding box center [321, 124] width 125 height 139
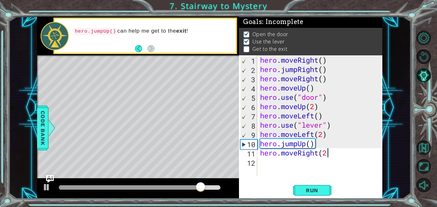
scroll to position [0, 3]
type textarea "hero.moveRight(2)"
click at [301, 187] on span "Run" at bounding box center [311, 190] width 25 height 6
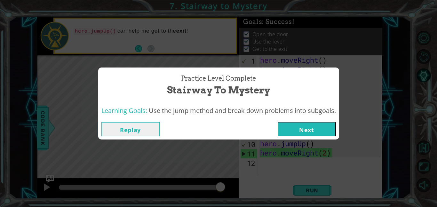
click at [296, 128] on button "Next" at bounding box center [306, 129] width 58 height 14
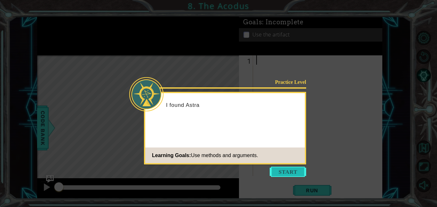
click at [281, 174] on button "Start" at bounding box center [287, 172] width 36 height 10
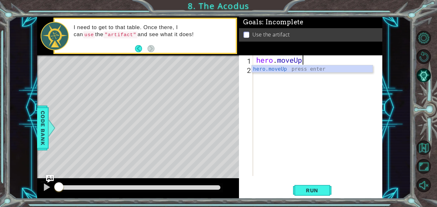
scroll to position [0, 2]
type textarea "hero.moveUp(2)"
click at [292, 74] on div "hero . moveUp ( 2 )" at bounding box center [319, 124] width 129 height 139
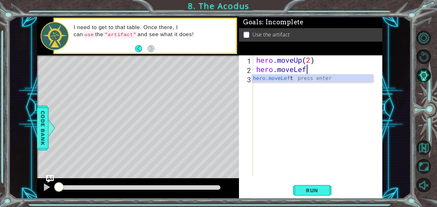
scroll to position [0, 2]
type textarea "hero.moveLeft()"
click at [295, 76] on div "hero . moveUp ( 2 ) hero . moveLeft ( )" at bounding box center [319, 124] width 129 height 139
type textarea "hero.moveDown(3)"
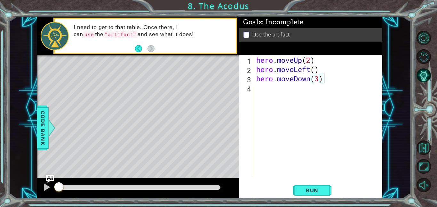
click at [273, 91] on div "hero . moveUp ( 2 ) hero . moveLeft ( ) hero . moveDown ( 3 )" at bounding box center [319, 124] width 129 height 139
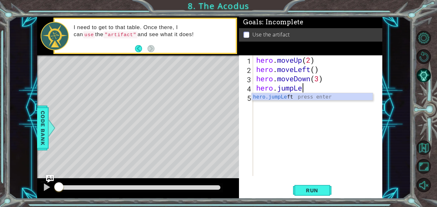
scroll to position [0, 2]
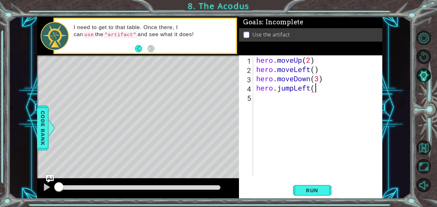
type textarea "hero.jumpLeft()"
click at [276, 101] on div "hero . moveUp ( 2 ) hero . moveLeft ( ) hero . moveDown ( 3 ) hero . jumpLeft (…" at bounding box center [319, 124] width 129 height 139
type textarea "hero.moveUp(2)"
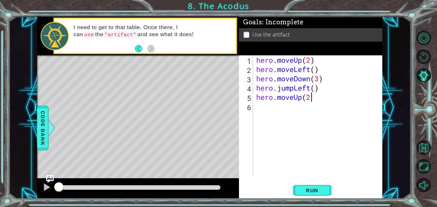
scroll to position [0, 2]
click at [279, 109] on div "hero . moveUp ( 2 ) hero . moveLeft ( ) hero . moveDown ( 3 ) hero . jumpLeft (…" at bounding box center [319, 124] width 129 height 139
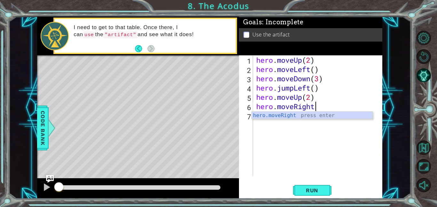
scroll to position [0, 3]
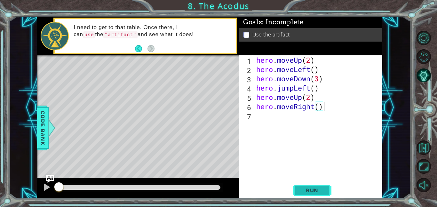
type textarea "hero.moveRight()"
click at [306, 185] on button "Run" at bounding box center [312, 190] width 38 height 14
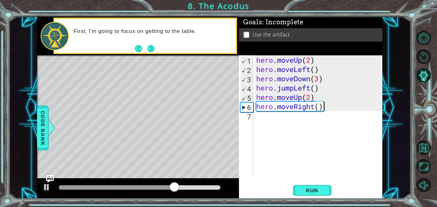
click at [289, 120] on div "hero . moveUp ( 2 ) hero . moveLeft ( ) hero . moveDown ( 3 ) hero . jumpLeft (…" at bounding box center [319, 124] width 129 height 139
click at [292, 119] on div "hero . moveUp ( 2 ) hero . moveLeft ( ) hero . moveDown ( 3 ) hero . jumpLeft (…" at bounding box center [319, 124] width 129 height 139
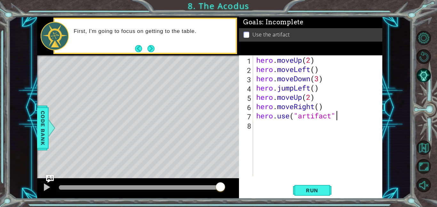
scroll to position [0, 4]
type textarea "hero.use("artifact")"
click at [313, 190] on span "Run" at bounding box center [311, 190] width 25 height 6
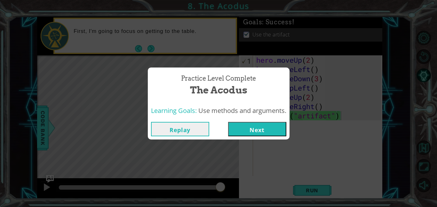
click at [268, 128] on button "Next" at bounding box center [257, 129] width 58 height 14
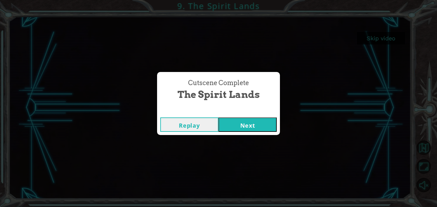
click at [255, 127] on button "Next" at bounding box center [247, 124] width 58 height 14
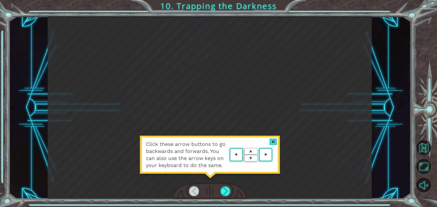
click at [276, 144] on div at bounding box center [272, 141] width 7 height 7
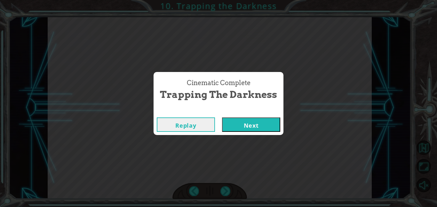
click at [242, 123] on button "Next" at bounding box center [251, 124] width 58 height 14
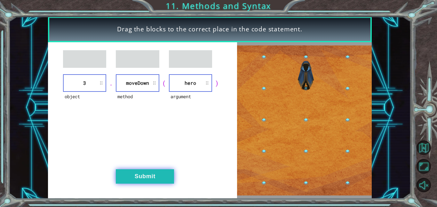
click at [148, 178] on button "Submit" at bounding box center [145, 176] width 58 height 14
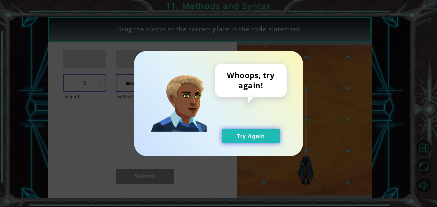
click at [243, 140] on button "Try Again" at bounding box center [250, 136] width 58 height 14
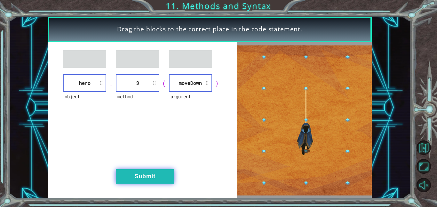
click at [150, 182] on button "Submit" at bounding box center [145, 176] width 58 height 14
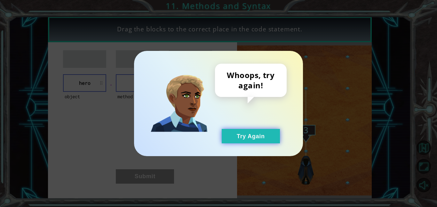
click at [227, 131] on button "Try Again" at bounding box center [250, 136] width 58 height 14
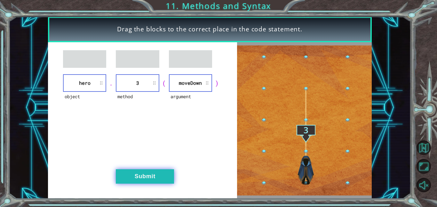
click at [159, 183] on button "Submit" at bounding box center [145, 176] width 58 height 14
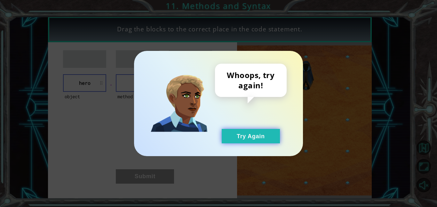
click at [259, 136] on button "Try Again" at bounding box center [250, 136] width 58 height 14
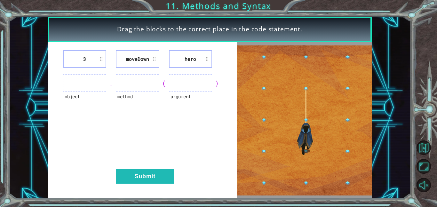
click at [141, 49] on div "3 moveDown hero object . method ( argument ) Submit" at bounding box center [142, 120] width 189 height 156
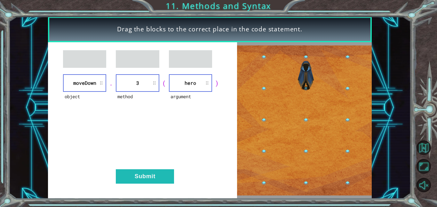
click at [172, 165] on div "object moveDown . method 3 ( argument hero ) Submit" at bounding box center [142, 120] width 189 height 156
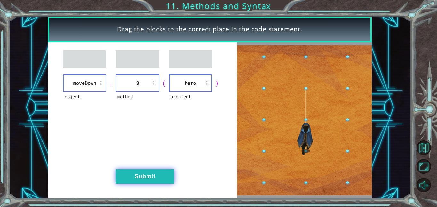
click at [167, 180] on button "Submit" at bounding box center [145, 176] width 58 height 14
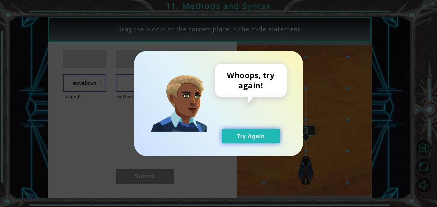
click at [258, 129] on button "Try Again" at bounding box center [250, 136] width 58 height 14
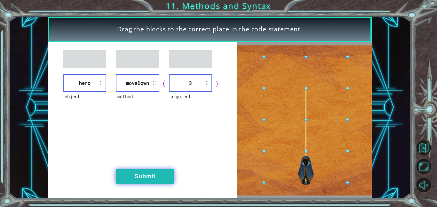
click at [147, 170] on button "Submit" at bounding box center [145, 176] width 58 height 14
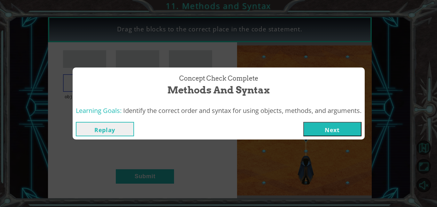
click at [336, 131] on button "Next" at bounding box center [332, 129] width 58 height 14
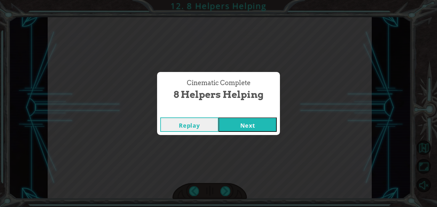
click at [254, 131] on button "Next" at bounding box center [247, 124] width 58 height 14
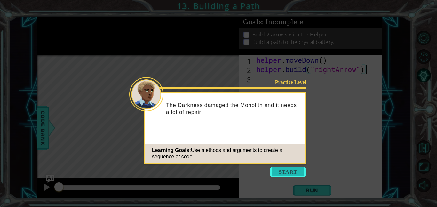
click at [282, 170] on button "Start" at bounding box center [287, 172] width 36 height 10
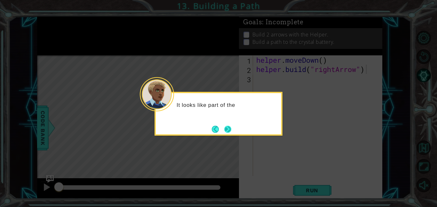
click at [231, 131] on button "Next" at bounding box center [227, 129] width 7 height 7
click at [233, 131] on icon at bounding box center [218, 103] width 437 height 207
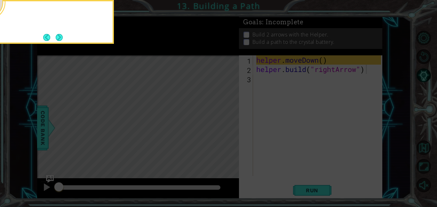
click at [233, 131] on icon at bounding box center [218, 31] width 437 height 352
click at [211, 88] on icon at bounding box center [218, 31] width 437 height 352
click at [58, 37] on button "Next" at bounding box center [59, 37] width 7 height 7
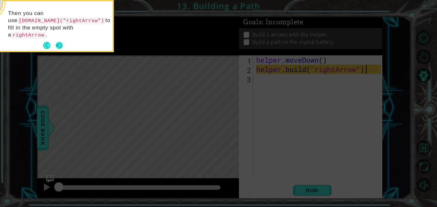
click at [61, 42] on button "Next" at bounding box center [59, 45] width 7 height 7
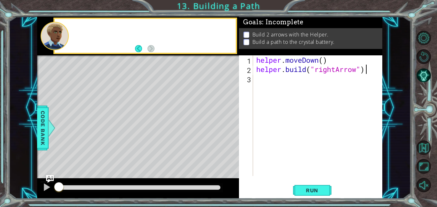
click at [61, 40] on div at bounding box center [55, 36] width 28 height 28
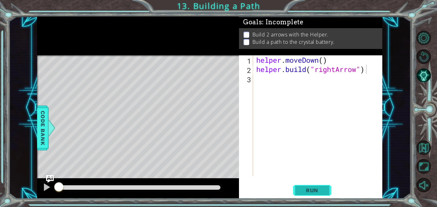
click at [313, 189] on span "Run" at bounding box center [311, 190] width 25 height 6
